Goal: Check status: Check status

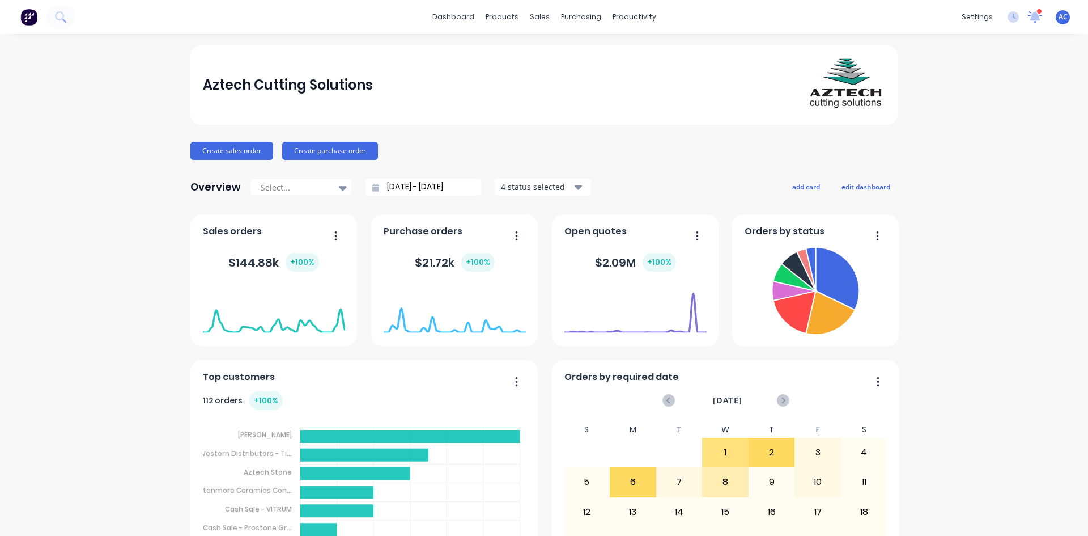
click at [1028, 15] on icon at bounding box center [1035, 16] width 14 height 11
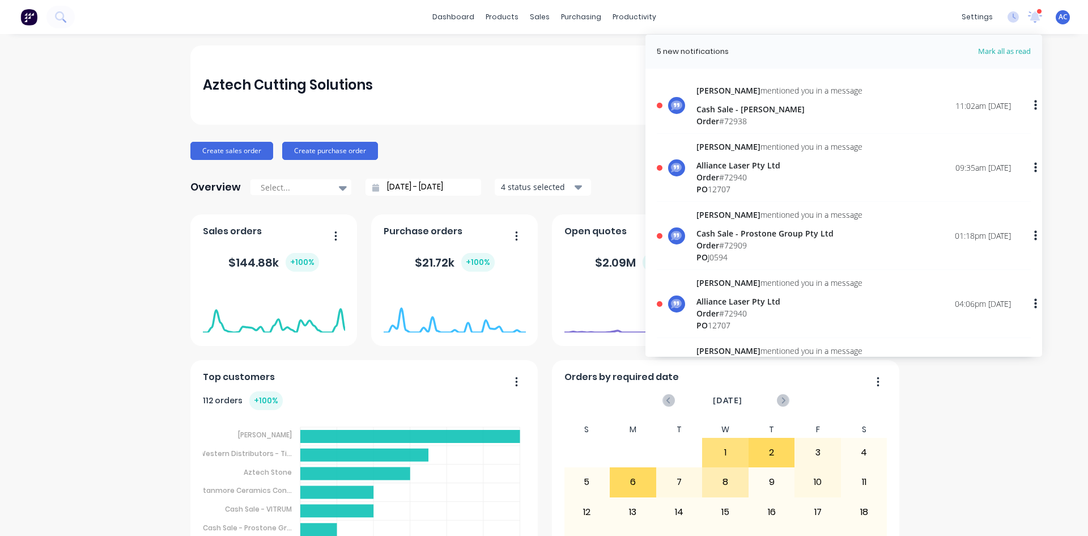
click at [733, 107] on div "Cash Sale - [PERSON_NAME]" at bounding box center [780, 109] width 166 height 12
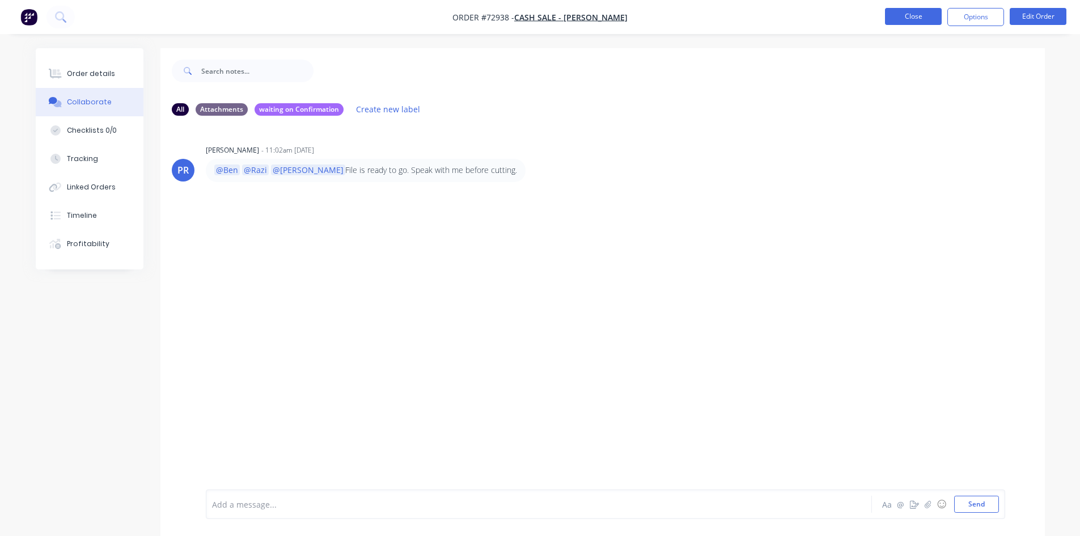
click at [928, 16] on button "Close" at bounding box center [913, 16] width 57 height 17
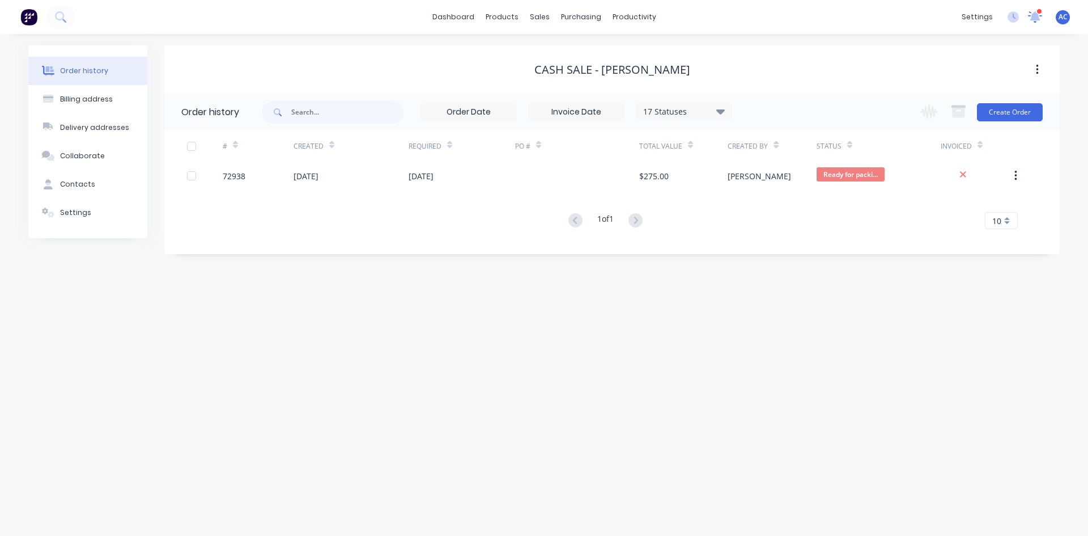
click at [1033, 18] on icon at bounding box center [1035, 16] width 11 height 10
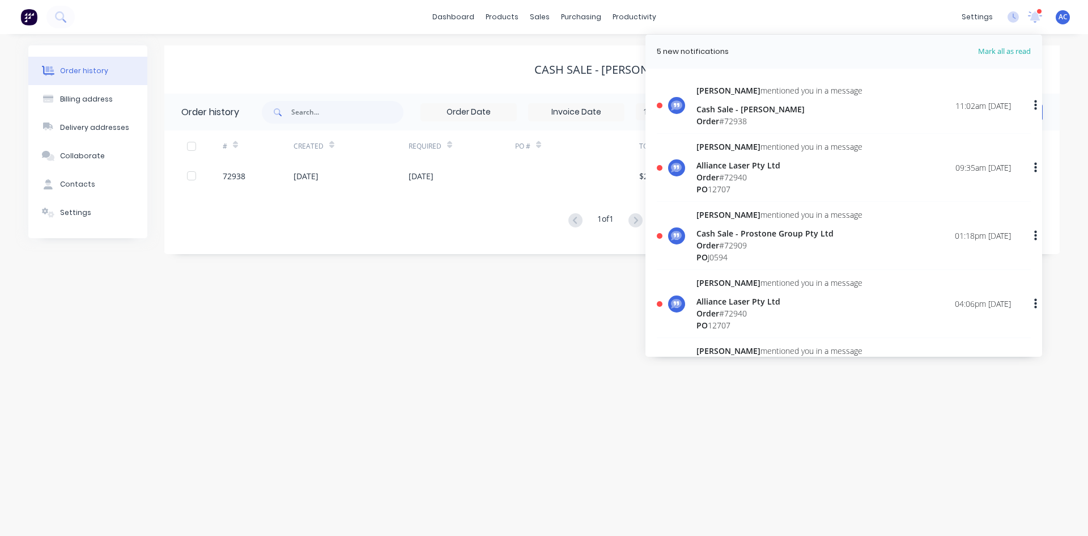
click at [717, 111] on div "Cash Sale - [PERSON_NAME]" at bounding box center [780, 109] width 166 height 12
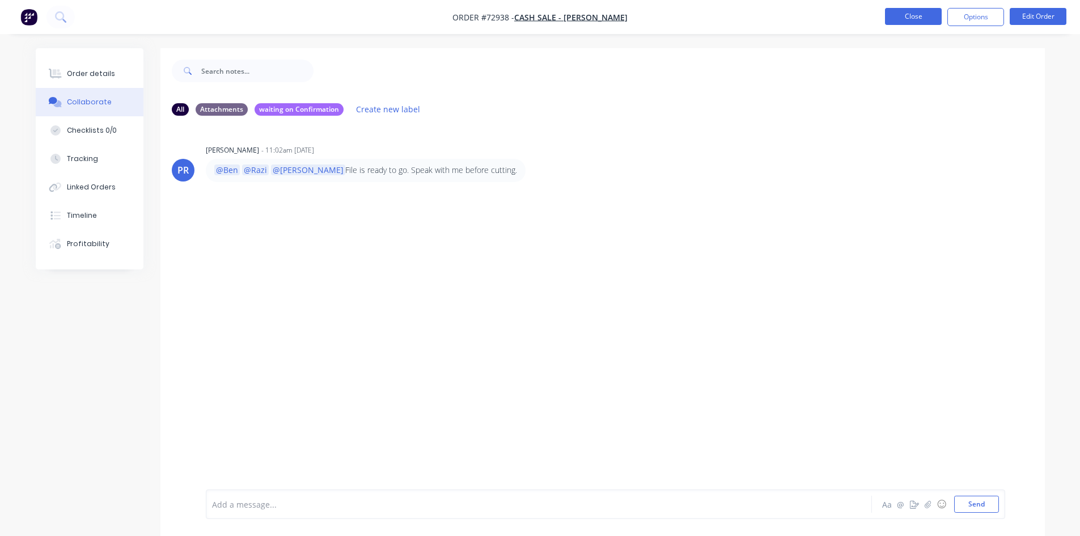
click at [920, 17] on button "Close" at bounding box center [913, 16] width 57 height 17
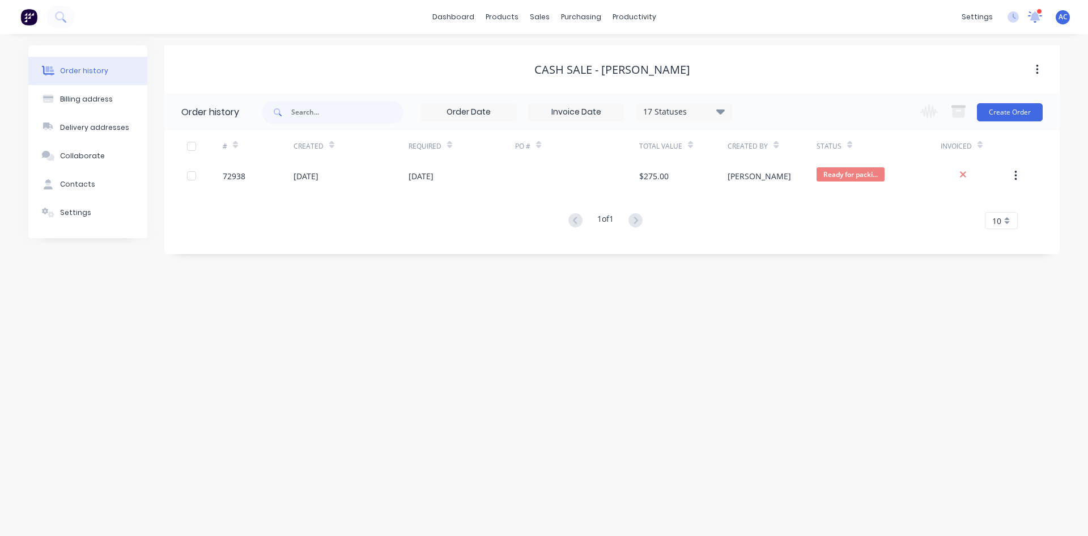
click at [1037, 18] on icon at bounding box center [1035, 16] width 11 height 10
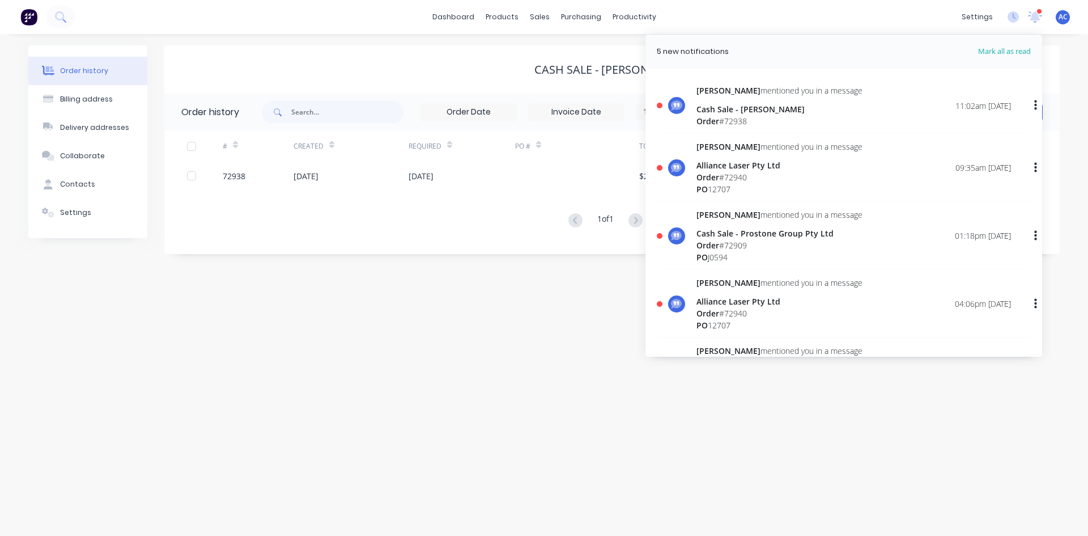
click at [759, 162] on div "Alliance Laser Pty Ltd" at bounding box center [780, 165] width 166 height 12
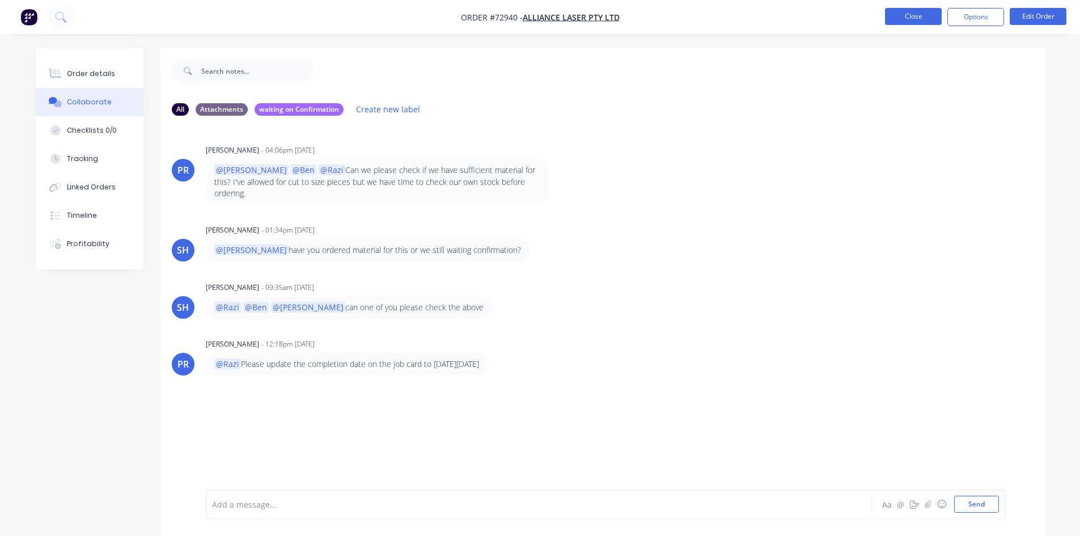
click at [930, 17] on button "Close" at bounding box center [913, 16] width 57 height 17
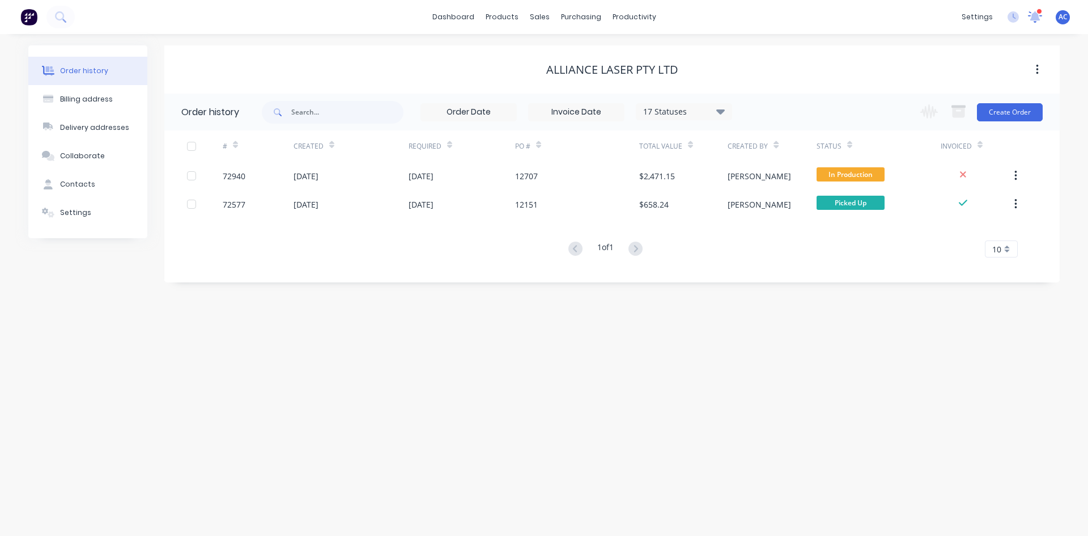
click at [1037, 16] on icon at bounding box center [1034, 15] width 11 height 11
click at [1035, 19] on icon at bounding box center [1035, 15] width 11 height 11
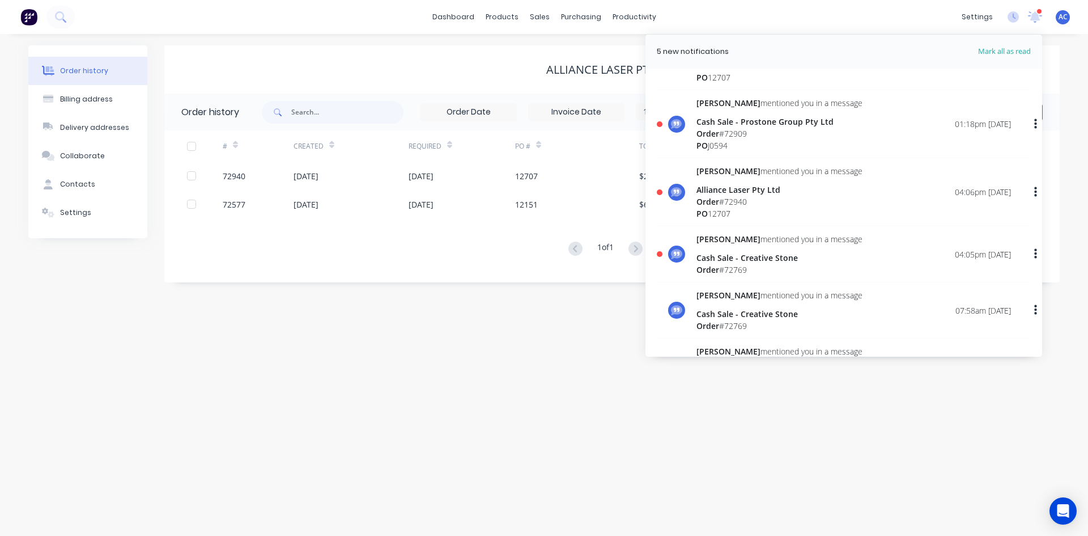
scroll to position [113, 0]
click at [744, 256] on div "Cash Sale - Creative Stone" at bounding box center [780, 256] width 166 height 12
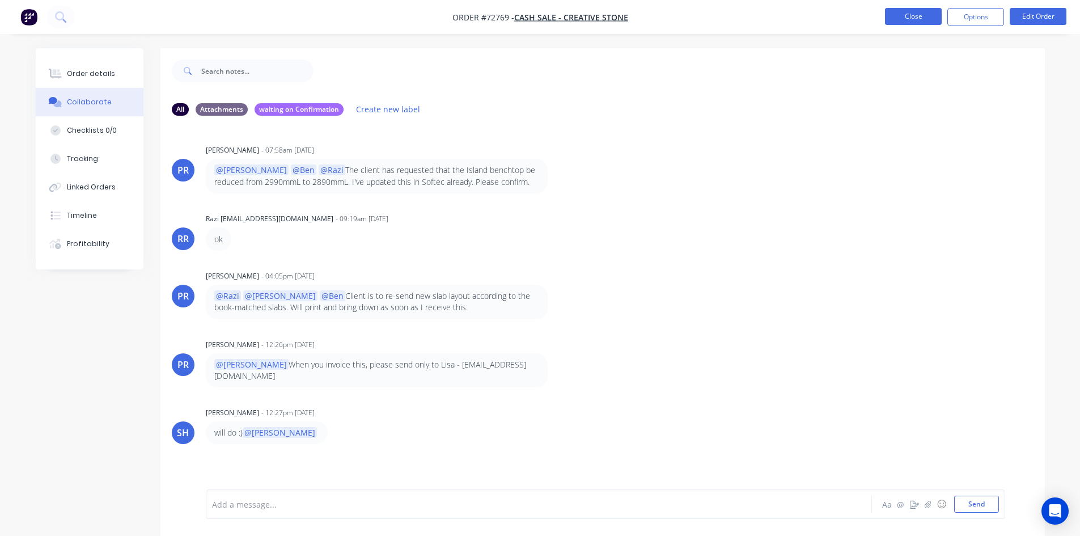
click at [921, 20] on button "Close" at bounding box center [913, 16] width 57 height 17
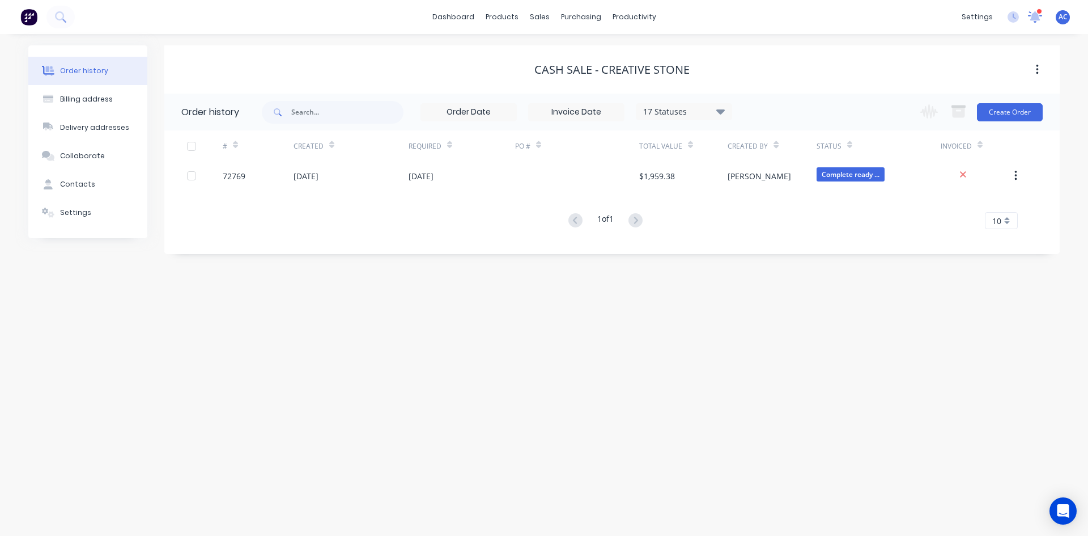
click at [1037, 15] on icon at bounding box center [1036, 15] width 10 height 9
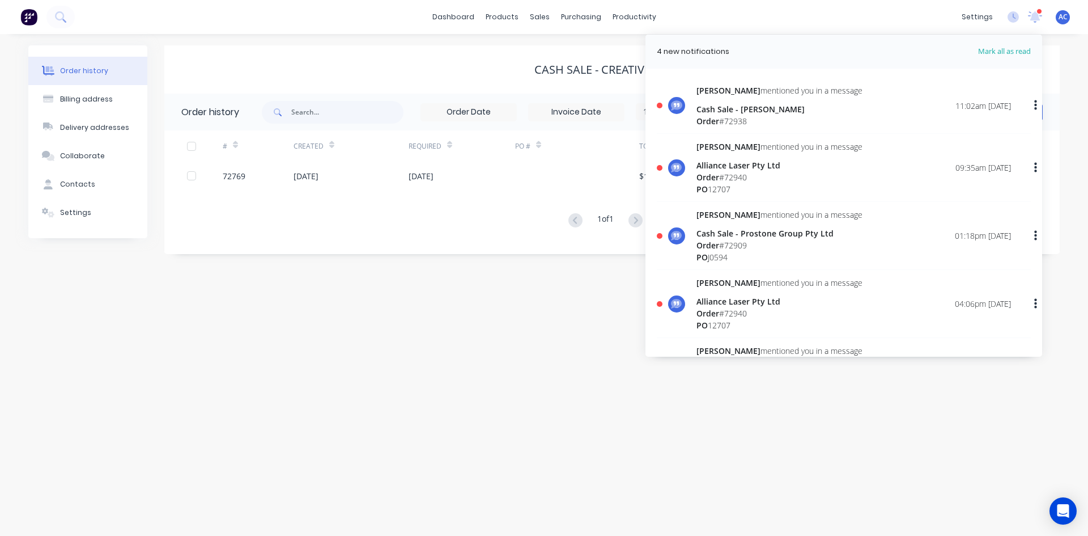
click at [777, 234] on div "Cash Sale - Prostone Group Pty Ltd" at bounding box center [780, 233] width 166 height 12
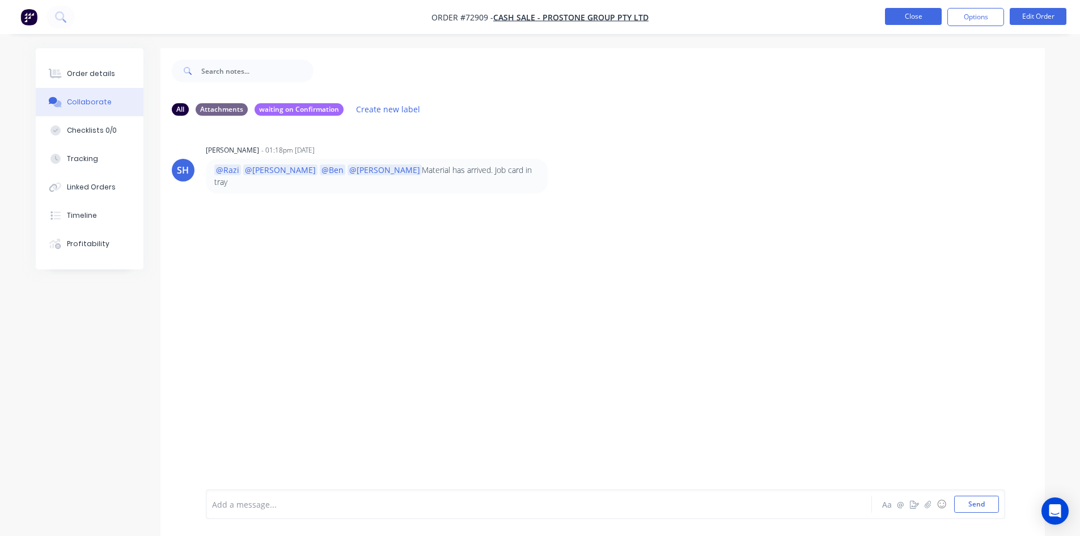
click at [913, 18] on button "Close" at bounding box center [913, 16] width 57 height 17
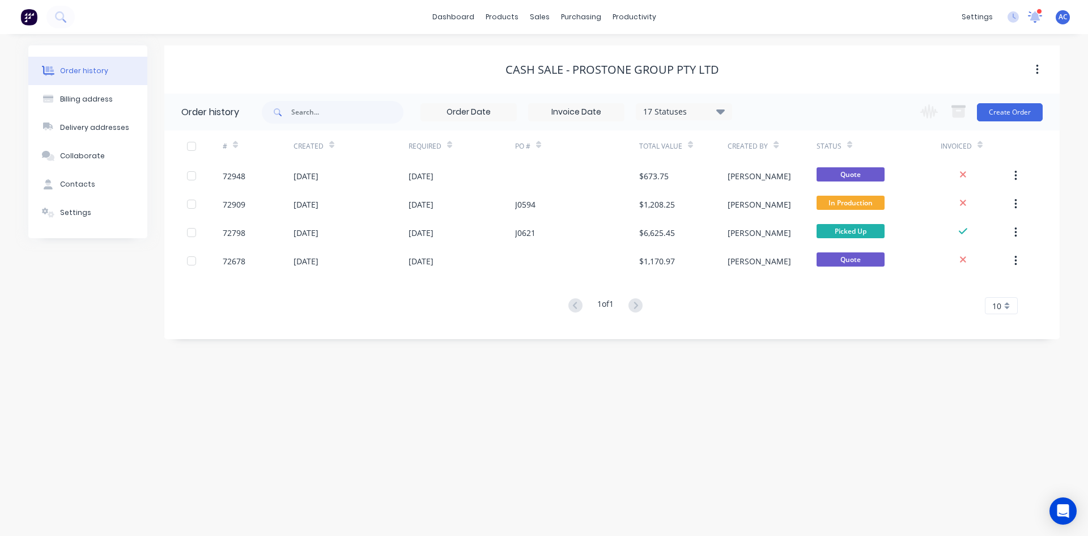
click at [1035, 19] on icon at bounding box center [1035, 16] width 11 height 10
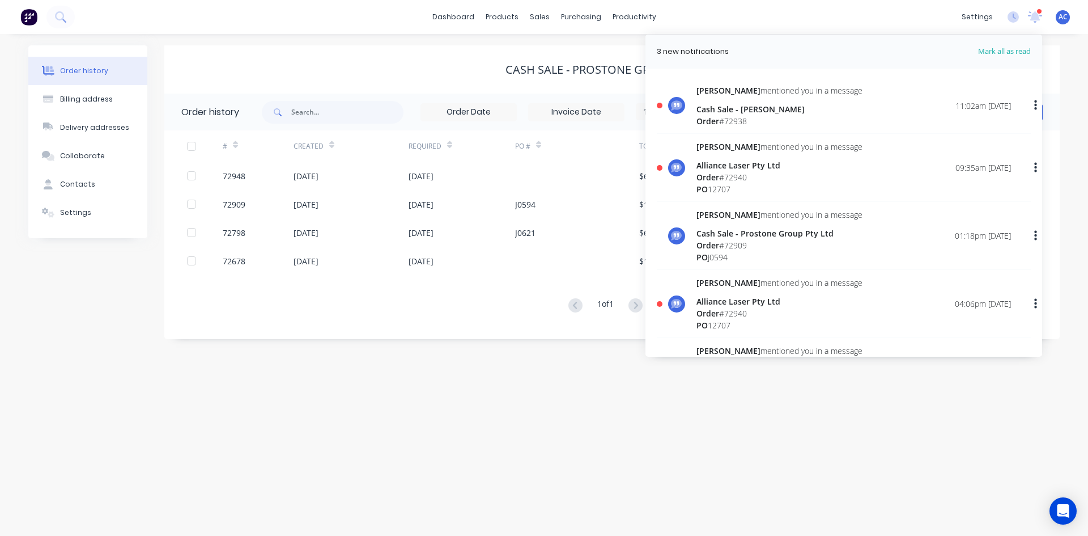
click at [734, 171] on div "Order # 72940" at bounding box center [780, 177] width 166 height 12
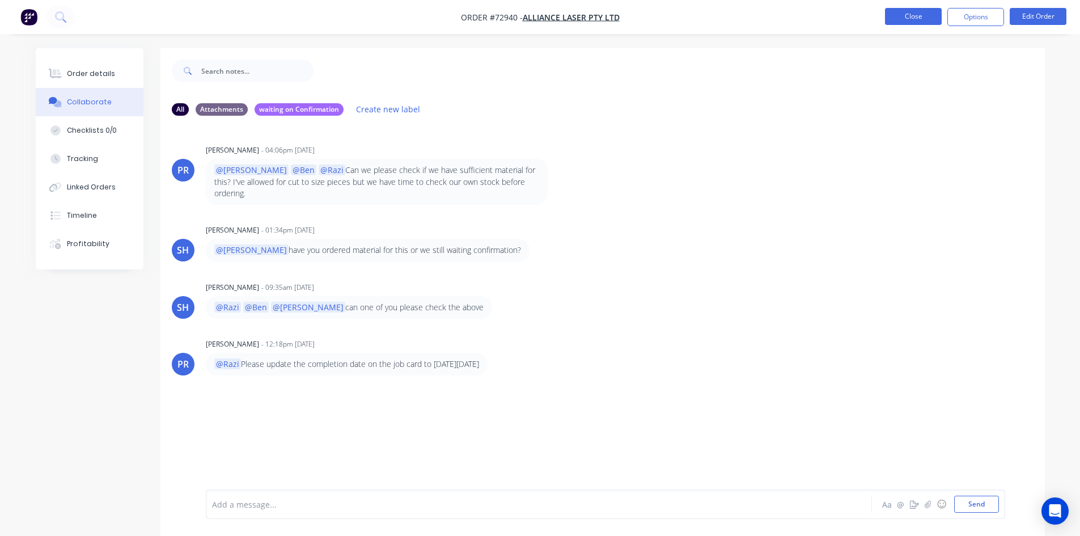
click at [922, 17] on button "Close" at bounding box center [913, 16] width 57 height 17
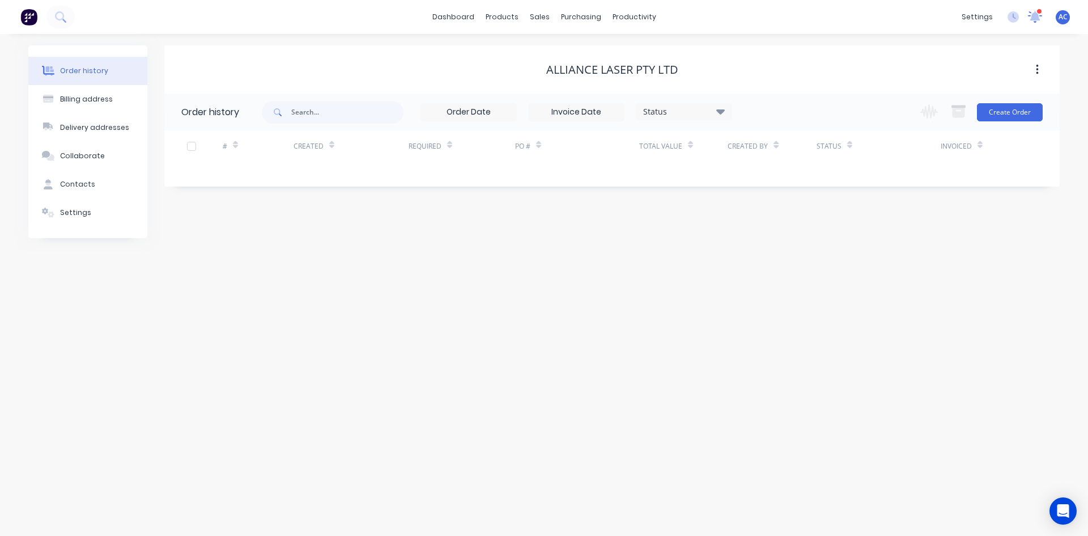
click at [1037, 18] on icon at bounding box center [1036, 16] width 10 height 10
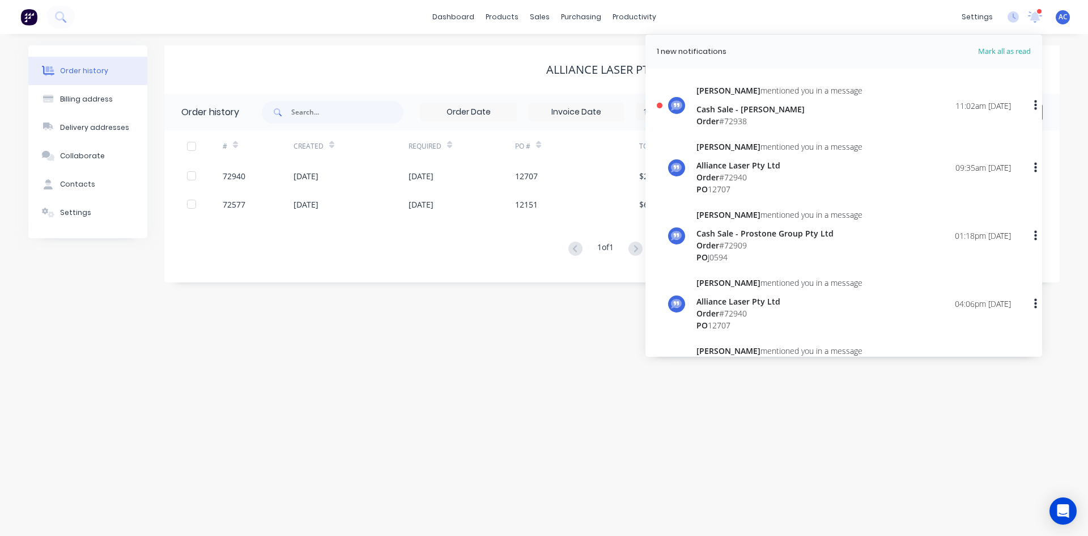
click at [728, 108] on div "Cash Sale - [PERSON_NAME]" at bounding box center [780, 109] width 166 height 12
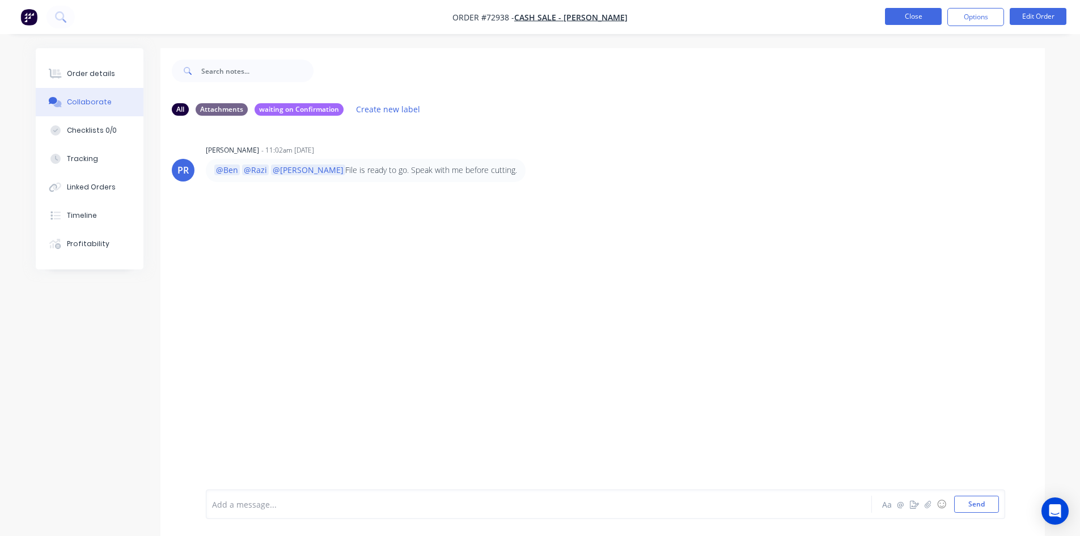
click at [925, 14] on button "Close" at bounding box center [913, 16] width 57 height 17
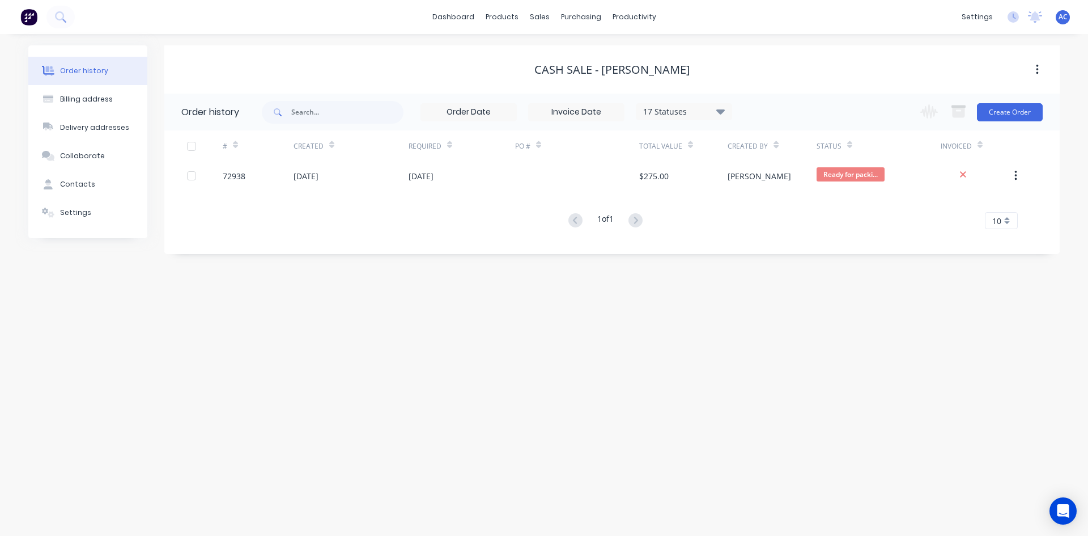
click at [1037, 17] on icon at bounding box center [1036, 15] width 10 height 9
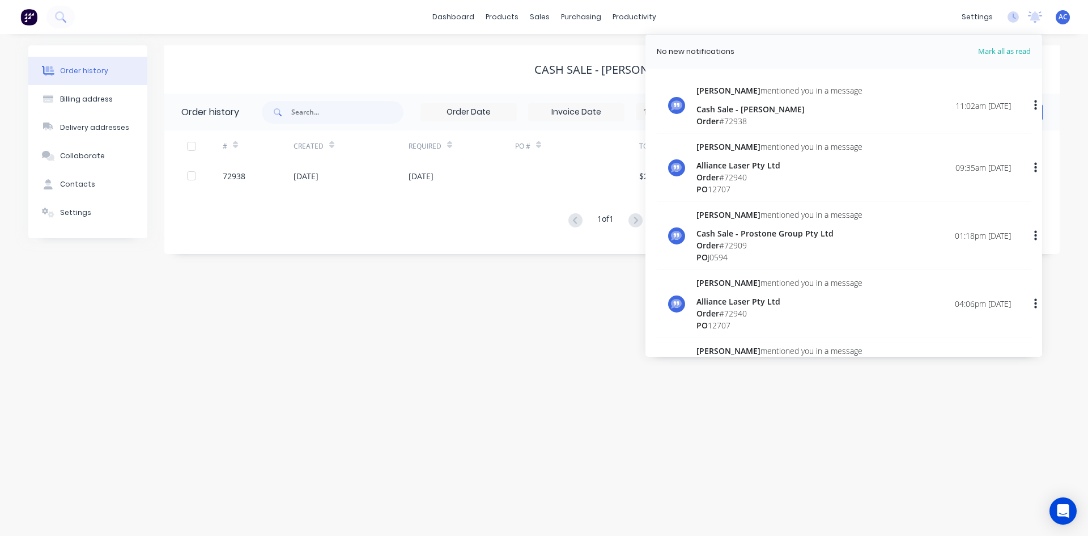
click at [133, 400] on div "Order history Billing address Delivery addresses Collaborate Contacts Settings …" at bounding box center [544, 285] width 1088 height 502
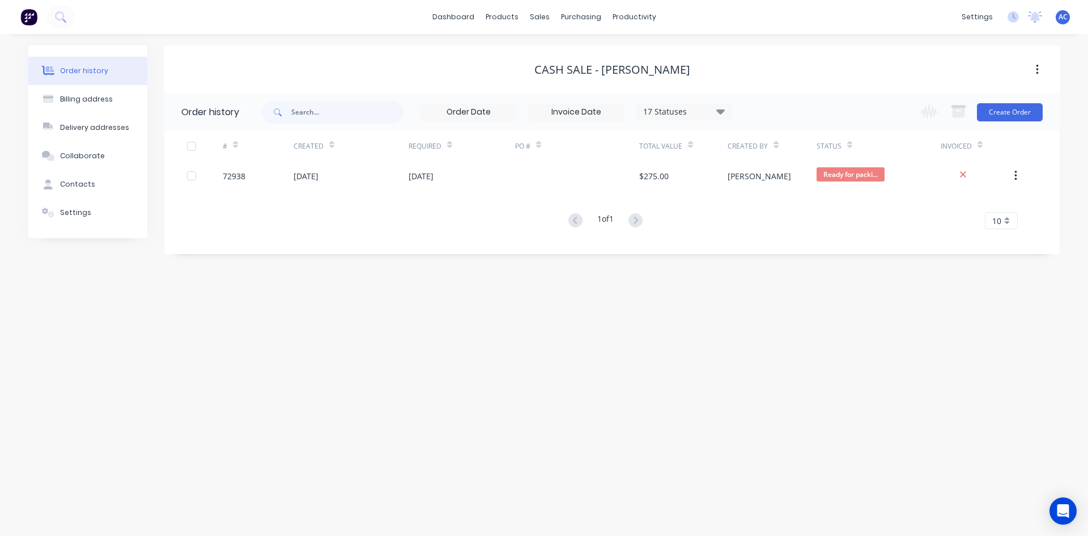
click at [32, 23] on img at bounding box center [28, 17] width 17 height 17
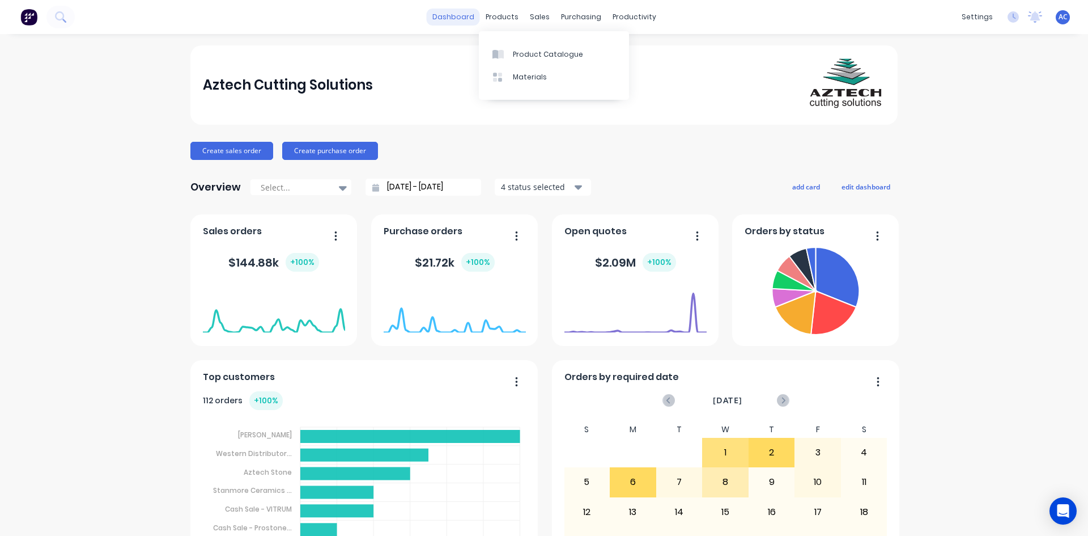
click at [454, 13] on link "dashboard" at bounding box center [453, 17] width 53 height 17
click at [339, 184] on icon at bounding box center [343, 187] width 8 height 12
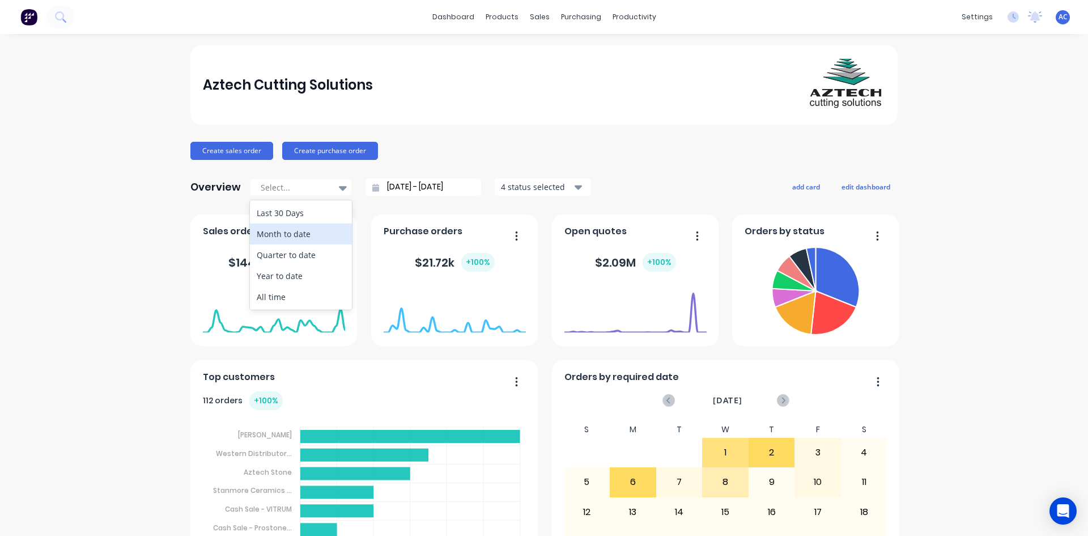
click at [304, 233] on div "Month to date" at bounding box center [301, 233] width 102 height 21
type input "01/10/25 - 01/10/25"
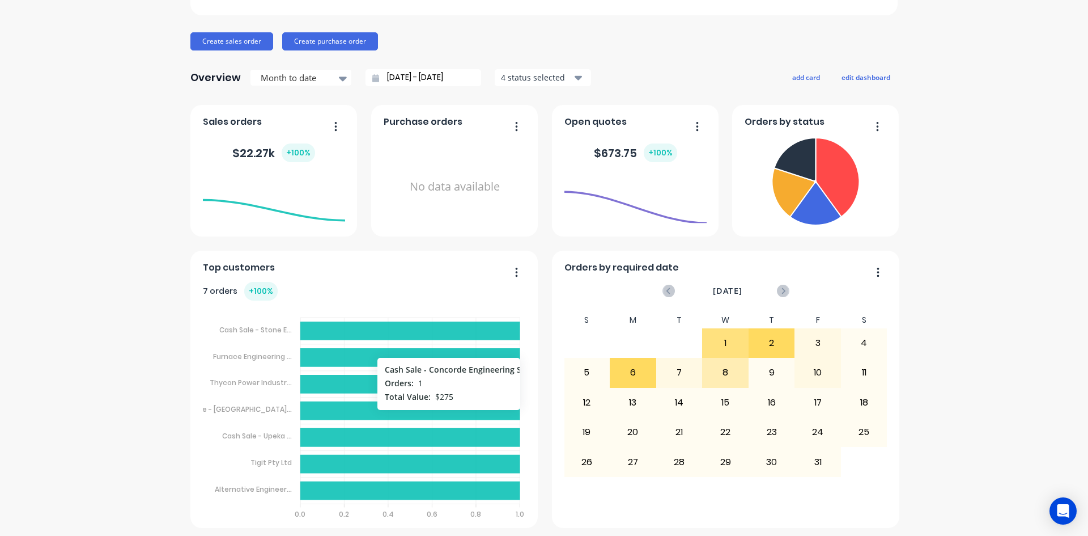
scroll to position [113, 0]
